Goal: Register for event/course

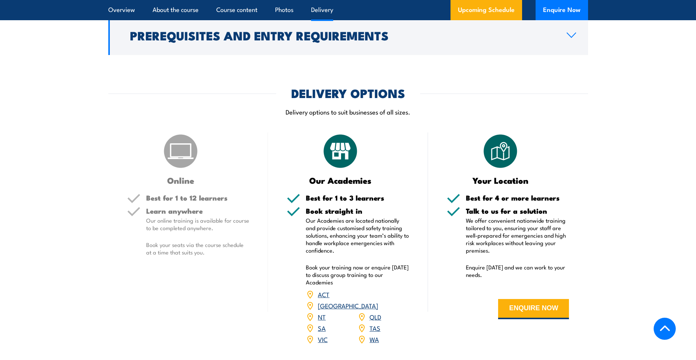
scroll to position [787, 0]
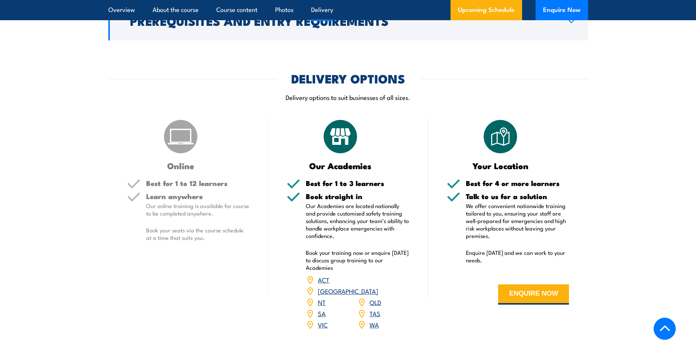
click at [321, 320] on link "VIC" at bounding box center [323, 324] width 10 height 9
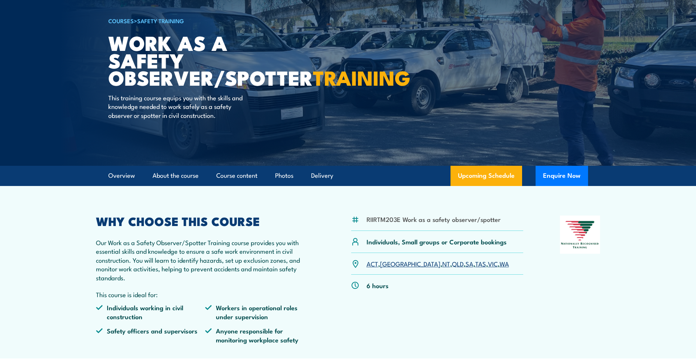
scroll to position [62, 0]
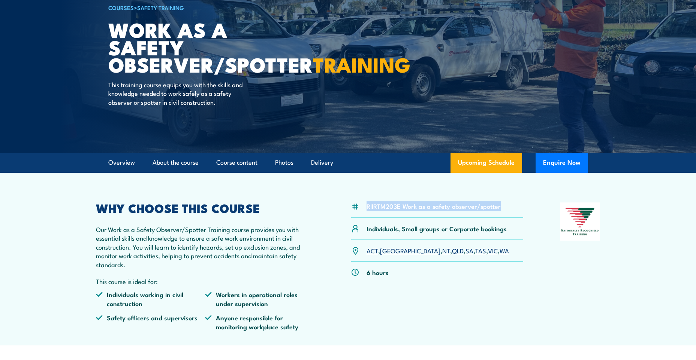
drag, startPoint x: 507, startPoint y: 211, endPoint x: 366, endPoint y: 214, distance: 140.9
click at [366, 214] on div "RIIRTM203E Work as a safety observer/spotter" at bounding box center [437, 210] width 172 height 15
copy li "RIIRTM203E Work as a safety observer/spotter"
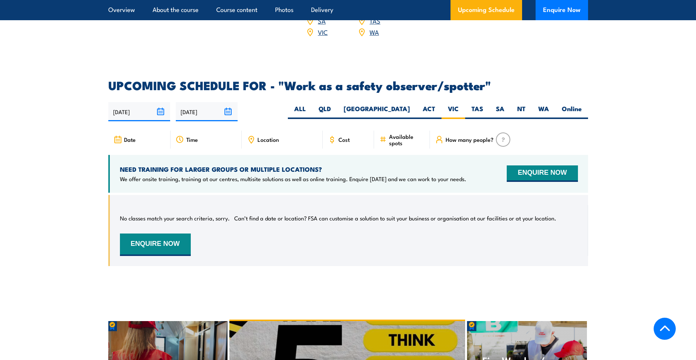
scroll to position [966, 0]
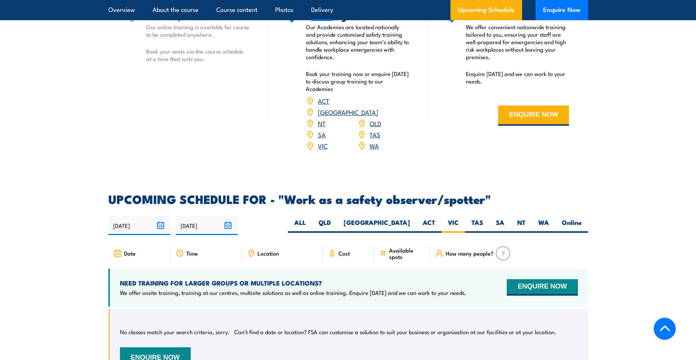
click at [160, 216] on input "12/08/2025" at bounding box center [139, 225] width 62 height 19
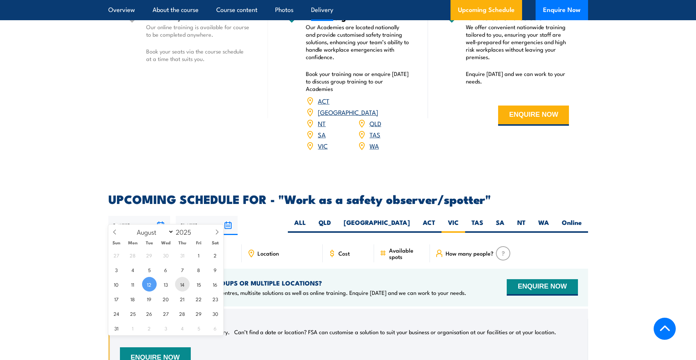
click at [183, 284] on span "14" at bounding box center [182, 284] width 15 height 15
type input "[DATE]"
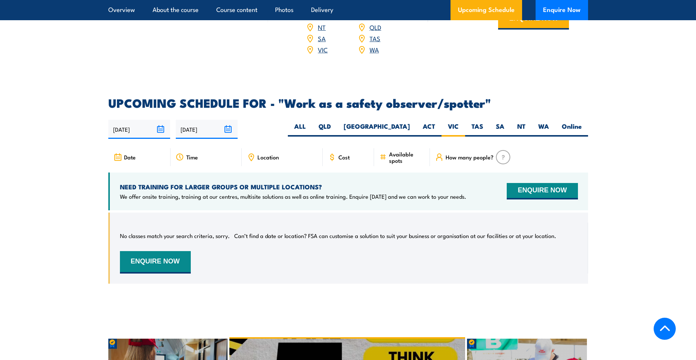
scroll to position [1036, 0]
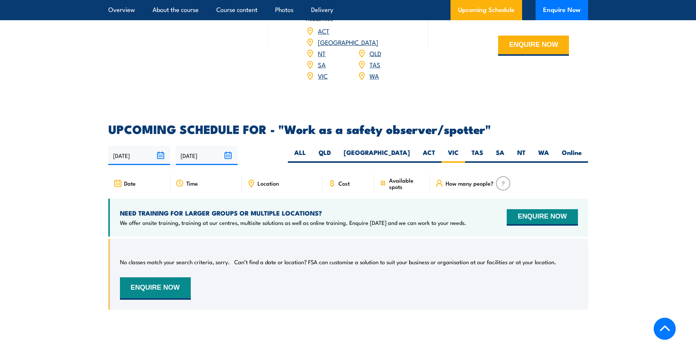
click at [471, 180] on span "How many people?" at bounding box center [469, 183] width 48 height 6
click at [555, 209] on button "ENQUIRE NOW" at bounding box center [541, 217] width 71 height 16
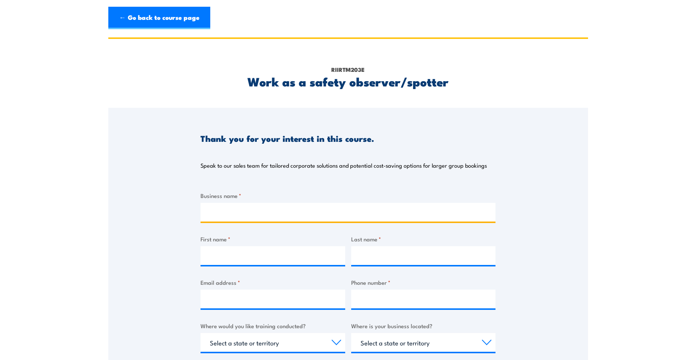
click at [237, 214] on input "Business name *" at bounding box center [347, 212] width 295 height 19
type input "Service Stream"
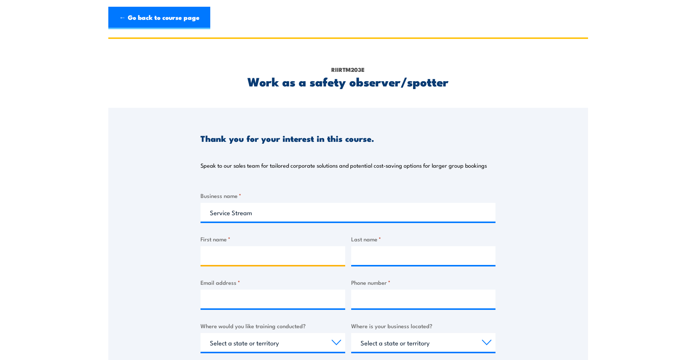
click at [310, 260] on input "First name *" at bounding box center [272, 255] width 145 height 19
type input "Lan"
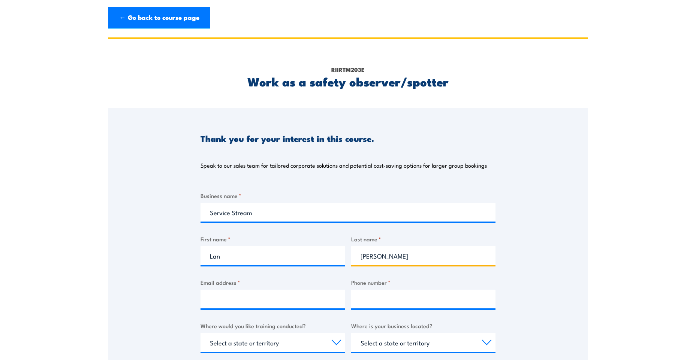
type input "Nguyen"
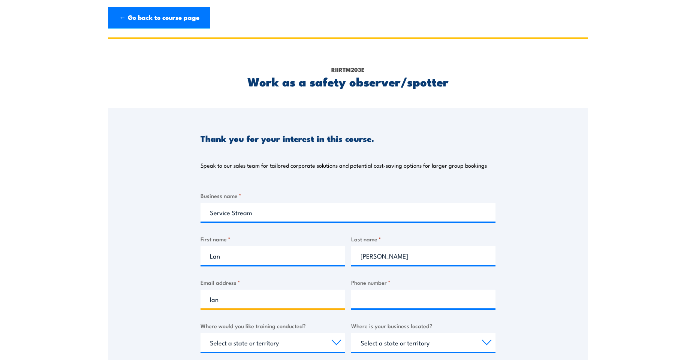
type input "lan.nguyen@servicestream.com.au"
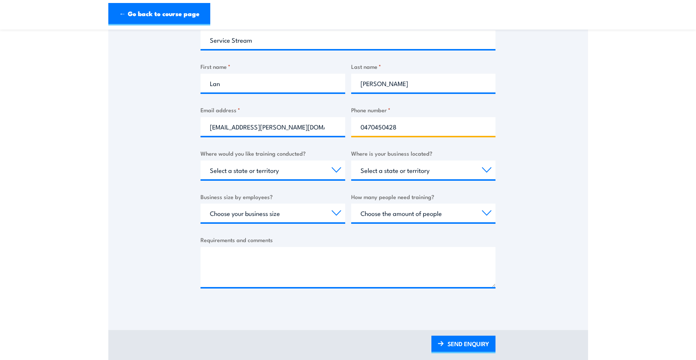
scroll to position [187, 0]
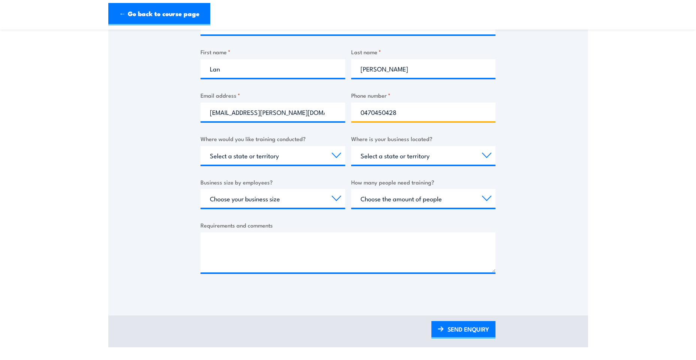
type input "0470450428"
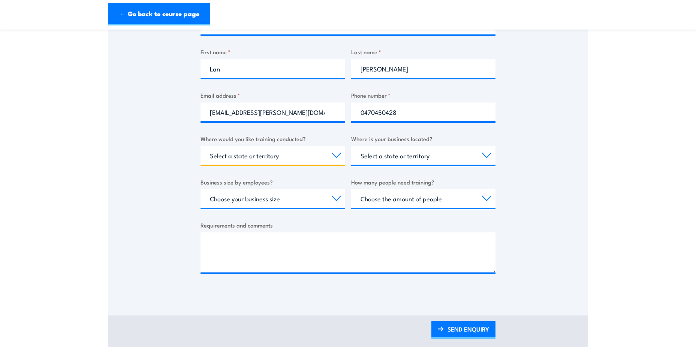
click at [316, 158] on select "Select a state or territory Nationally - multiple locations QLD NSW VIC SA ACT …" at bounding box center [272, 155] width 145 height 19
select select "VIC"
click at [200, 146] on select "Select a state or territory Nationally - multiple locations QLD NSW VIC SA ACT …" at bounding box center [272, 155] width 145 height 19
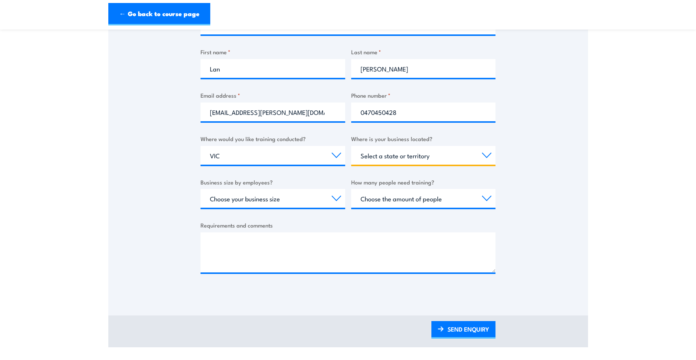
click at [403, 154] on select "Select a state or territory QLD NSW VIC SA ACT WA TAS NT" at bounding box center [423, 155] width 145 height 19
select select "VIC"
click at [351, 146] on select "Select a state or territory QLD NSW VIC SA ACT WA TAS NT" at bounding box center [423, 155] width 145 height 19
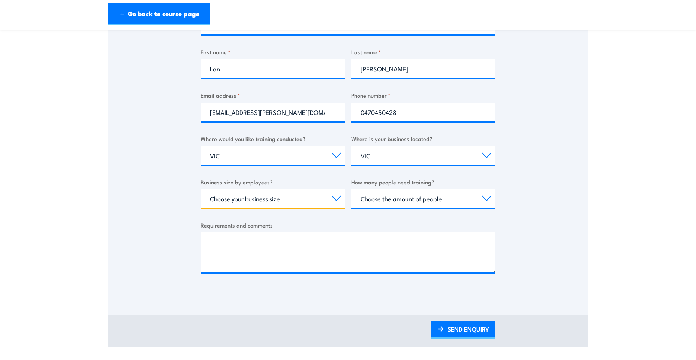
click at [302, 200] on select "Choose your business size 1 to 19 20 to 199 200+" at bounding box center [272, 198] width 145 height 19
select select "200+"
click at [200, 189] on select "Choose your business size 1 to 19 20 to 199 200+" at bounding box center [272, 198] width 145 height 19
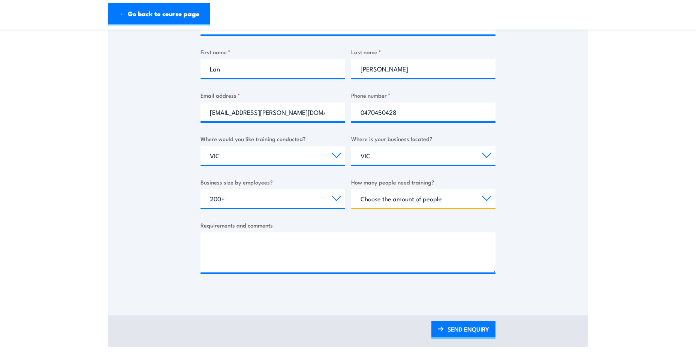
click at [412, 202] on select "Choose the amount of people 1 to 4 5 to 19 20+" at bounding box center [423, 198] width 145 height 19
click at [436, 196] on select "Choose the amount of people 1 to 4 5 to 19 20+" at bounding box center [423, 198] width 145 height 19
select select "5 to 19"
click at [351, 189] on select "Choose the amount of people 1 to 4 5 to 19 20+" at bounding box center [423, 198] width 145 height 19
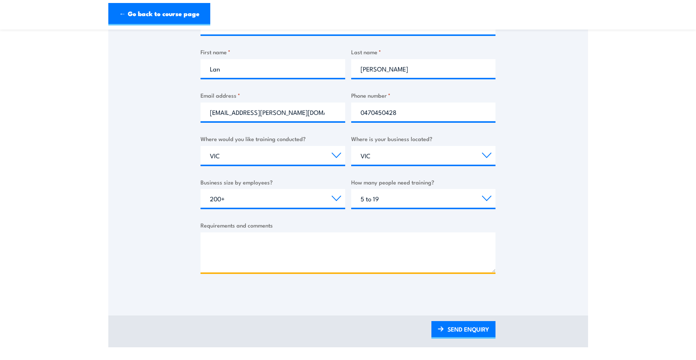
click at [285, 250] on textarea "Requirements and comments" at bounding box center [347, 253] width 295 height 40
type textarea "W"
type textarea "P"
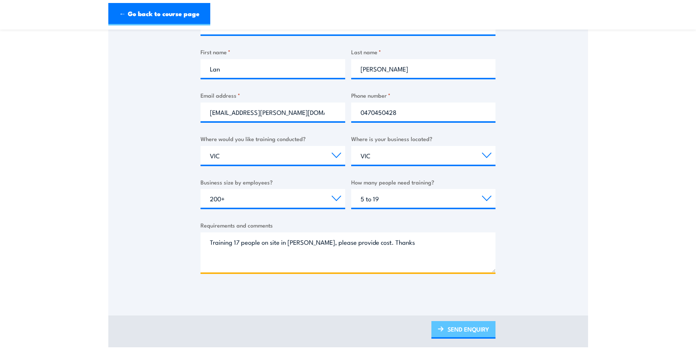
type textarea "Training 17 people on site in Clayton Vic, please provide cost. Thanks"
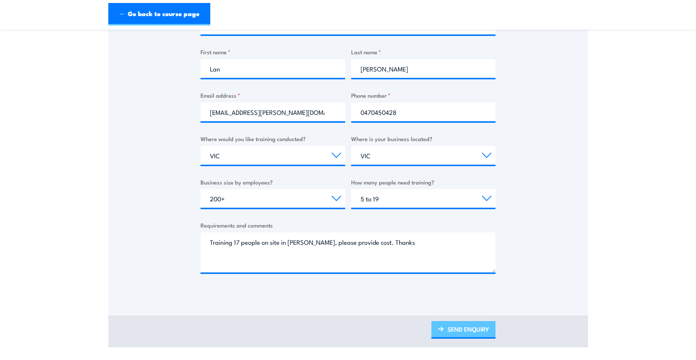
click at [462, 330] on link "SEND ENQUIRY" at bounding box center [463, 330] width 64 height 18
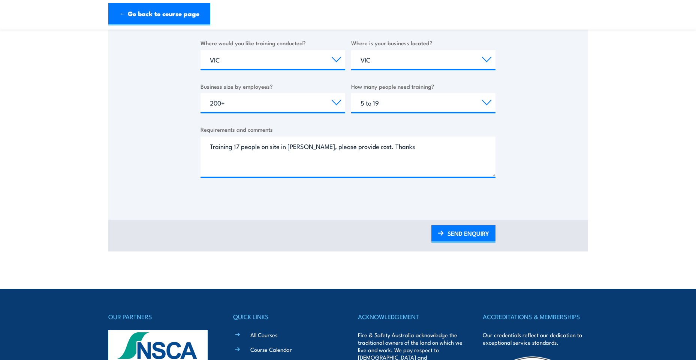
scroll to position [300, 0]
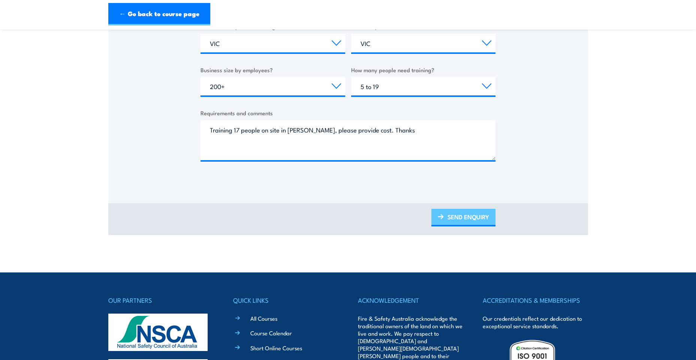
click at [460, 210] on link "SEND ENQUIRY" at bounding box center [463, 218] width 64 height 18
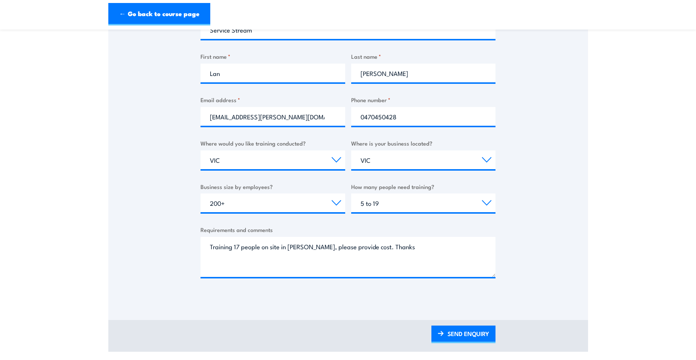
scroll to position [0, 0]
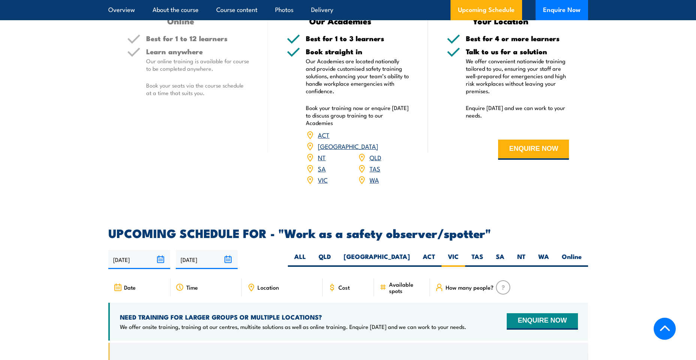
scroll to position [1036, 0]
